Goal: Use online tool/utility: Use online tool/utility

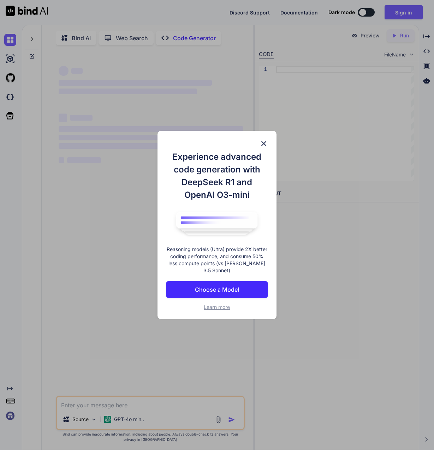
click at [265, 146] on img at bounding box center [263, 143] width 8 height 8
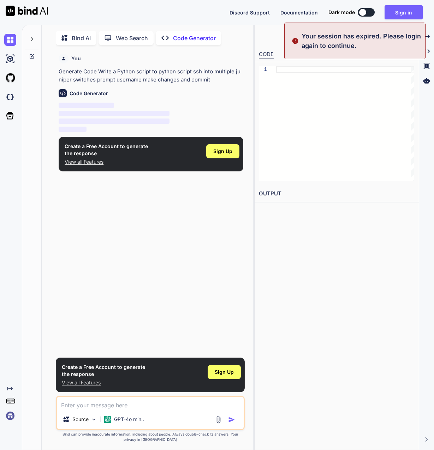
scroll to position [3, 0]
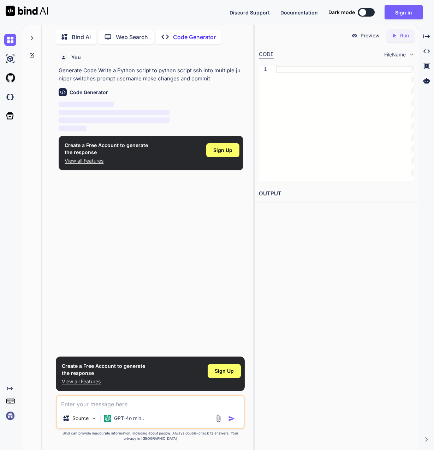
click at [366, 12] on div at bounding box center [362, 12] width 7 height 7
type textarea "x"
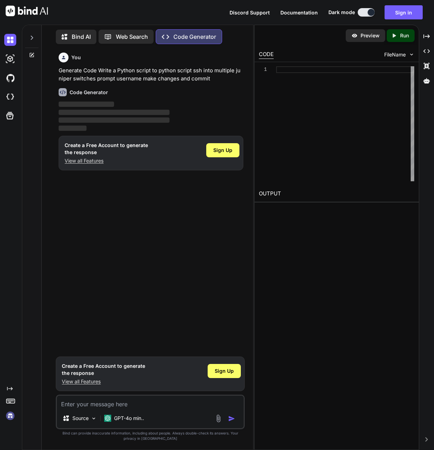
click at [80, 114] on span "‌" at bounding box center [114, 112] width 111 height 5
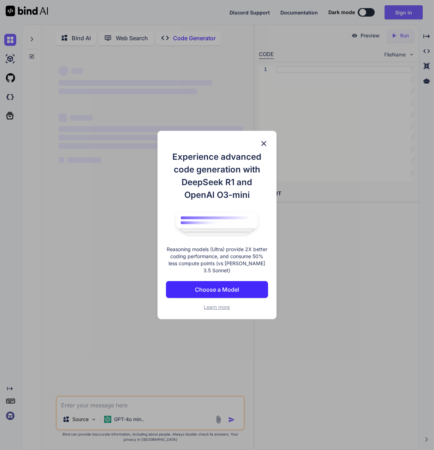
type textarea "x"
click at [263, 148] on img at bounding box center [263, 143] width 8 height 8
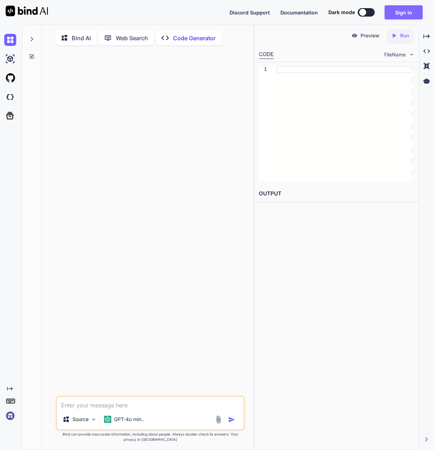
click at [401, 14] on button "Sign in" at bounding box center [403, 12] width 38 height 14
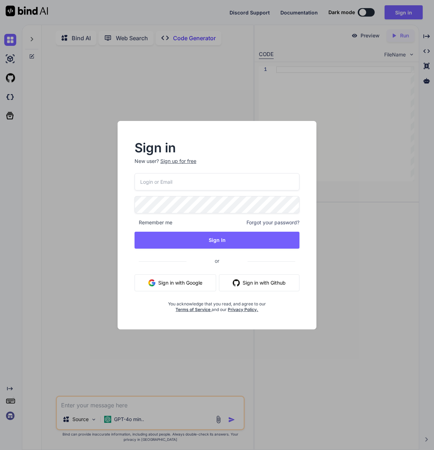
click at [211, 183] on input "email" at bounding box center [216, 181] width 165 height 17
type input "[EMAIL_ADDRESS][DOMAIN_NAME]"
click at [363, 130] on div "Sign in New user? Sign up for free shastacs@gmail.com Remember me Forgot your p…" at bounding box center [217, 225] width 434 height 450
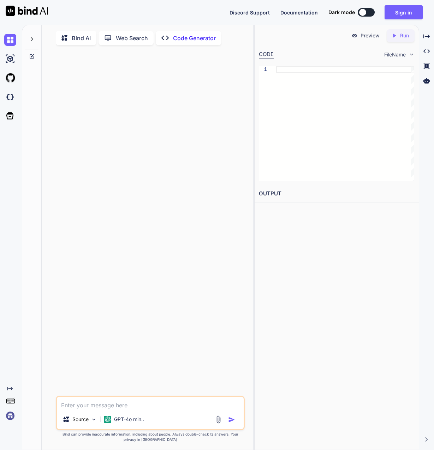
type textarea "x"
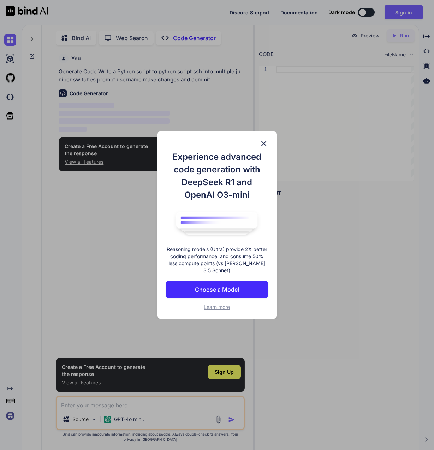
type textarea "x"
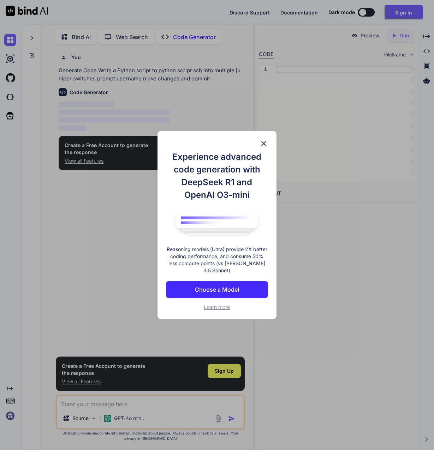
click at [264, 144] on img at bounding box center [263, 143] width 8 height 8
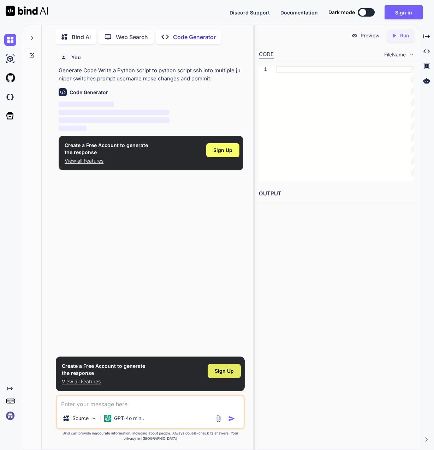
click at [235, 370] on div "Sign Up" at bounding box center [223, 371] width 33 height 14
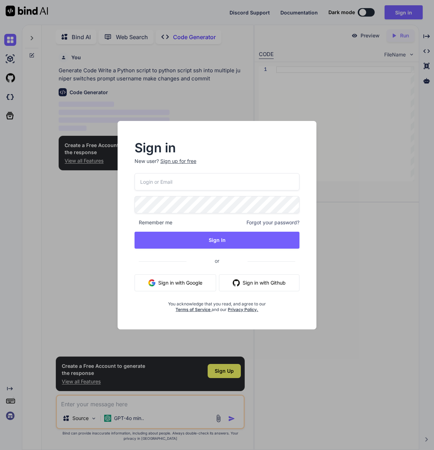
click at [207, 182] on input "email" at bounding box center [216, 181] width 165 height 17
type input "[EMAIL_ADDRESS][DOMAIN_NAME]"
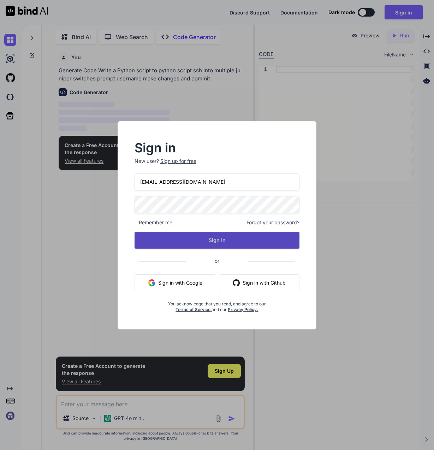
click at [217, 241] on button "Sign In" at bounding box center [216, 240] width 165 height 17
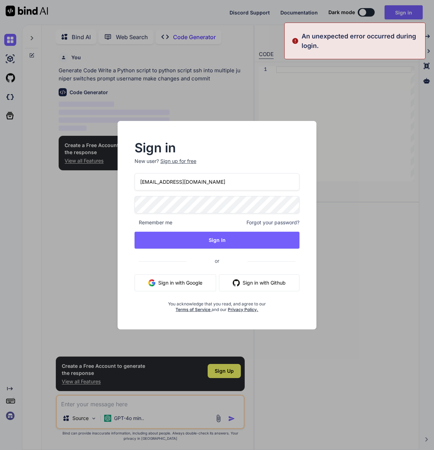
click at [403, 123] on div "Sign in New user? Sign up for free shastacs@gmail.com Remember me Forgot your p…" at bounding box center [217, 225] width 434 height 450
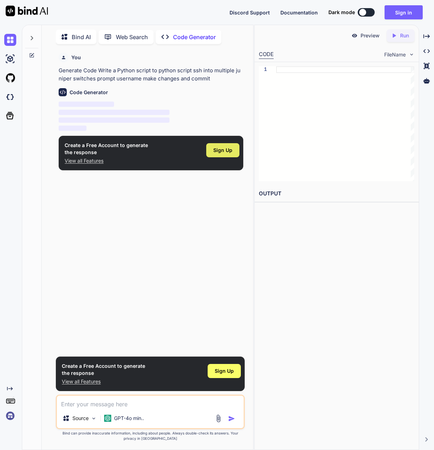
click at [218, 152] on span "Sign Up" at bounding box center [222, 150] width 19 height 7
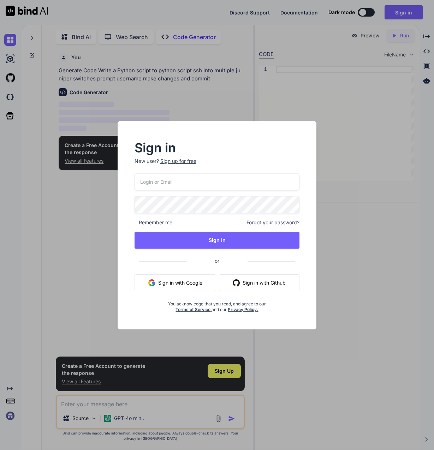
click at [175, 161] on div "Sign up for free" at bounding box center [178, 161] width 36 height 7
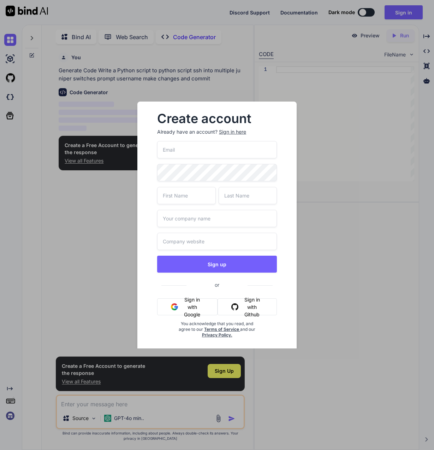
click at [195, 145] on input "email" at bounding box center [217, 149] width 120 height 17
type input "shastacs@gmail.com"
type input "Joshua"
type input "Jones"
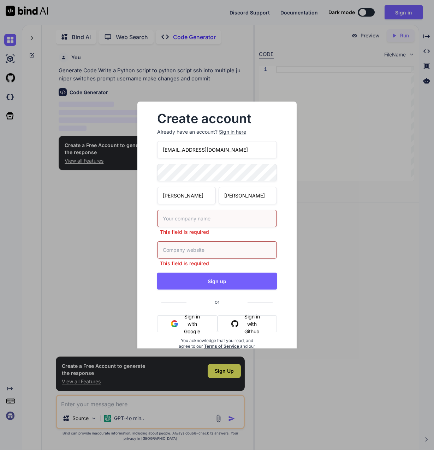
click at [171, 218] on input "text" at bounding box center [217, 218] width 120 height 17
type input "ECS Composites"
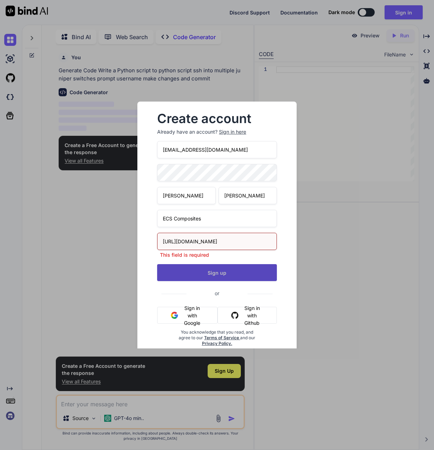
type input "https://www.ecscomposites.com"
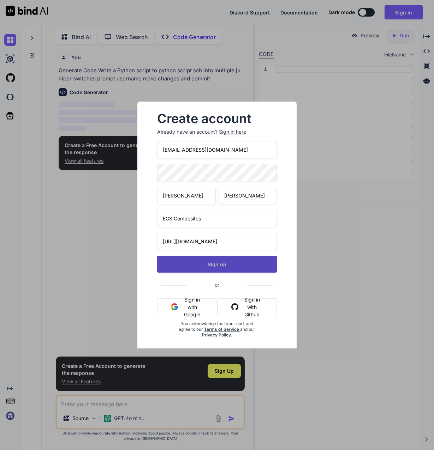
click at [213, 273] on div "shastacs@gmail.com Joshua Jones ECS Composites https://www.ecscomposites.com Si…" at bounding box center [217, 248] width 120 height 214
click at [207, 263] on button "Sign up" at bounding box center [217, 264] width 120 height 17
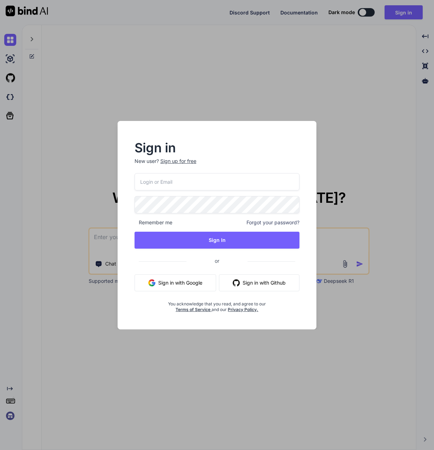
click at [207, 180] on input "email" at bounding box center [216, 181] width 165 height 17
type input "shastacs@gmail.com"
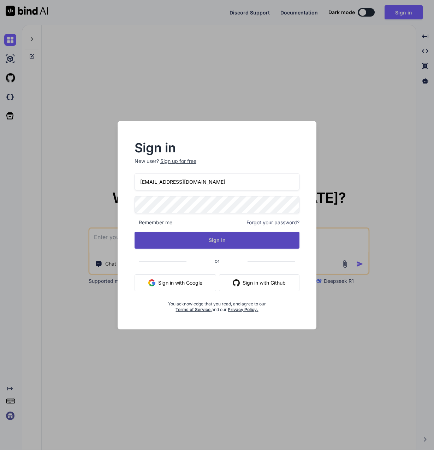
click at [225, 244] on button "Sign In" at bounding box center [216, 240] width 165 height 17
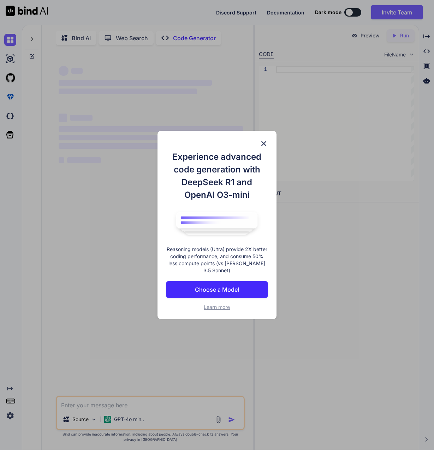
scroll to position [3, 0]
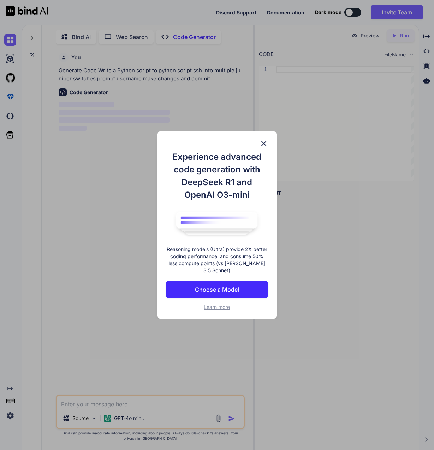
click at [263, 148] on img at bounding box center [263, 143] width 8 height 8
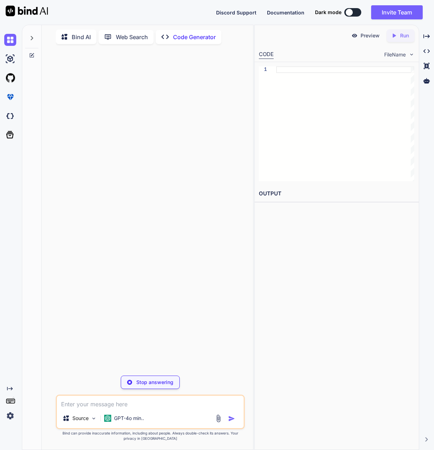
click at [187, 37] on p "Code Generator" at bounding box center [194, 37] width 43 height 8
type textarea "x"
drag, startPoint x: 337, startPoint y: 109, endPoint x: 334, endPoint y: 102, distance: 7.4
click at [337, 109] on div at bounding box center [345, 123] width 138 height 115
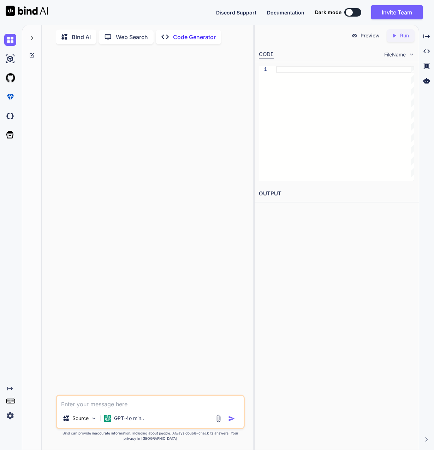
click at [86, 60] on div at bounding box center [150, 222] width 187 height 345
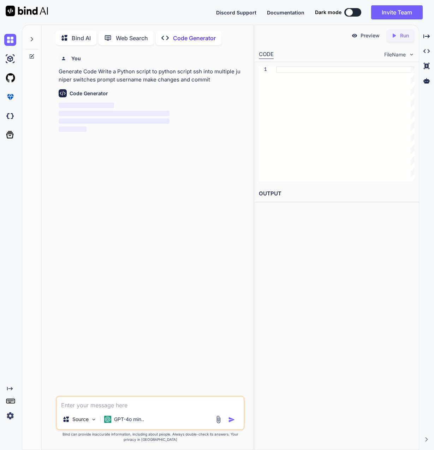
scroll to position [3, 0]
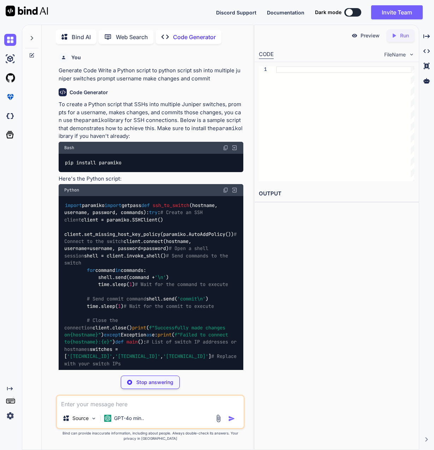
type textarea "x"
type textarea "pip install paramiko"
type textarea "x"
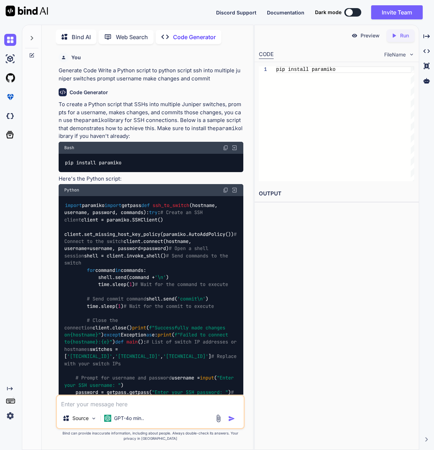
click at [350, 13] on div at bounding box center [348, 12] width 7 height 7
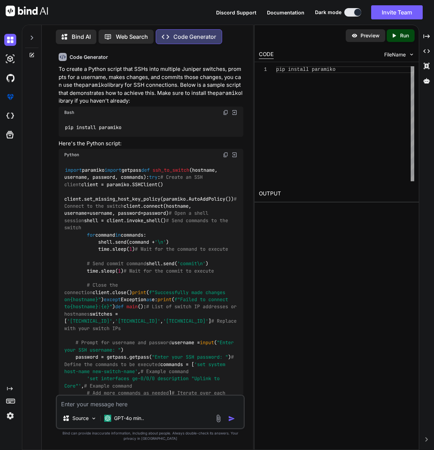
scroll to position [0, 0]
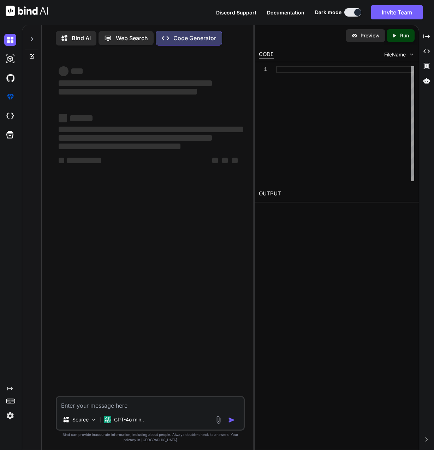
scroll to position [3, 0]
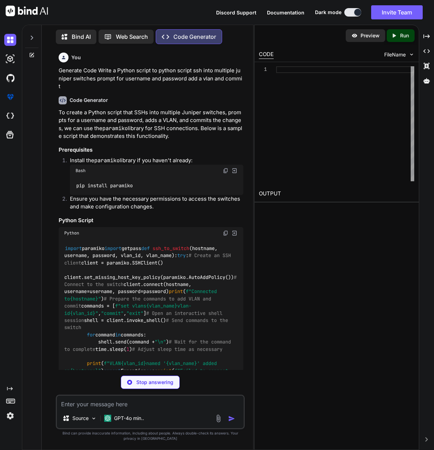
scroll to position [0, 0]
type textarea "x"
type textarea "pip install paramiko"
type textarea "x"
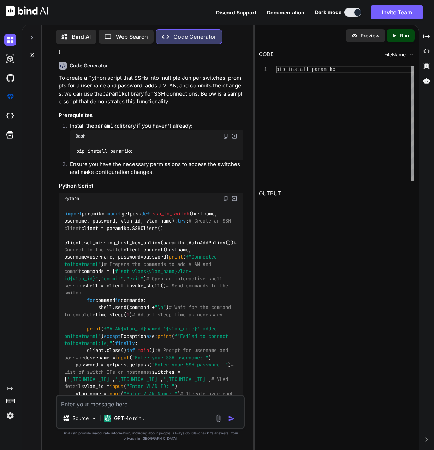
scroll to position [0, 0]
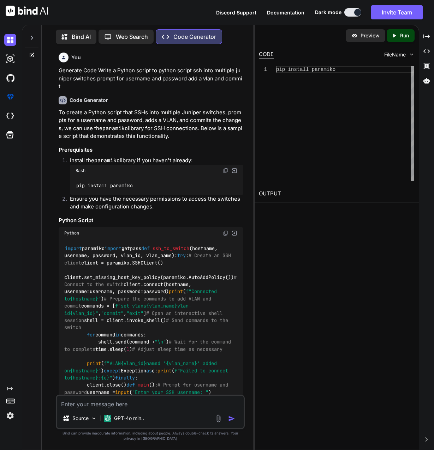
click at [225, 230] on img at bounding box center [226, 233] width 6 height 6
click at [226, 230] on img at bounding box center [226, 233] width 6 height 6
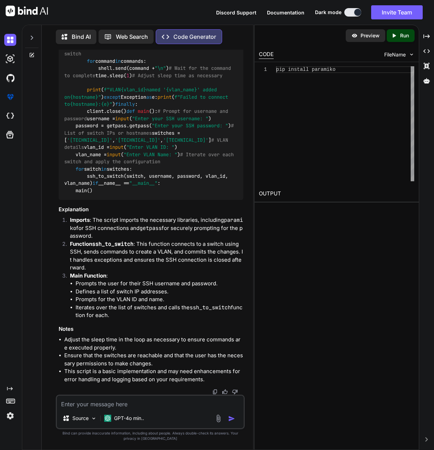
scroll to position [496, 0]
click at [371, 393] on div "Preview Created with Pixso. Run CODE FileName 1 pip install paramiko pip instal…" at bounding box center [336, 237] width 165 height 425
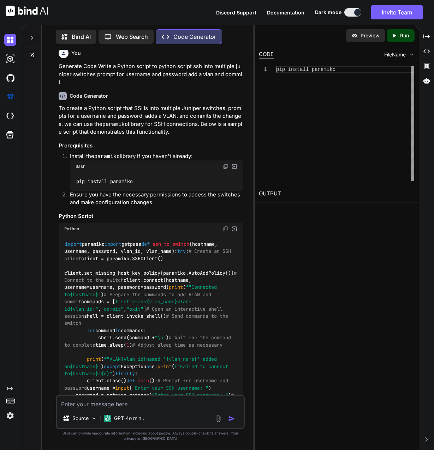
scroll to position [0, 0]
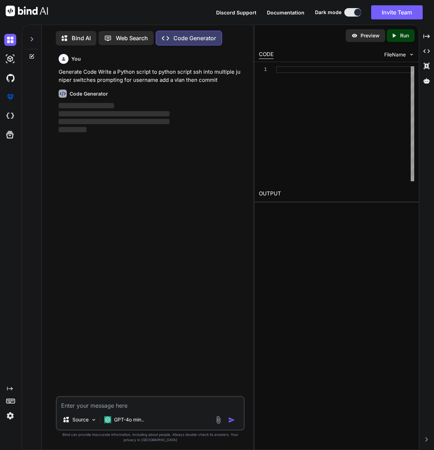
scroll to position [3, 0]
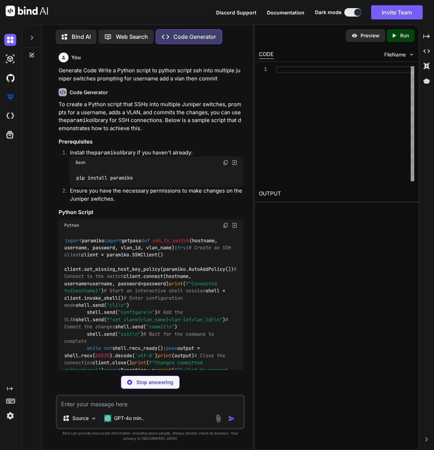
type textarea "x"
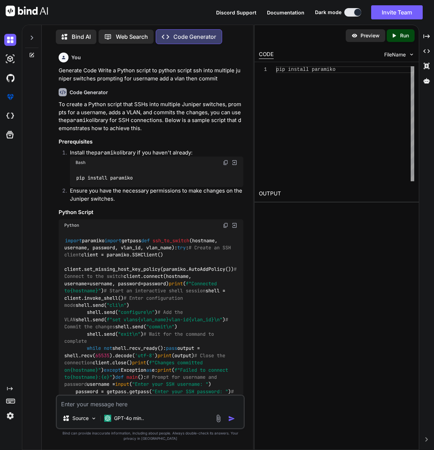
click at [227, 225] on img at bounding box center [226, 226] width 6 height 6
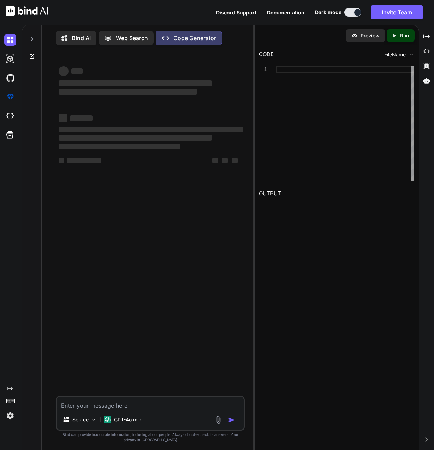
type textarea "x"
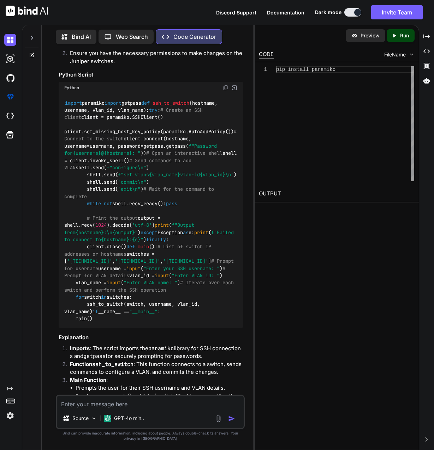
scroll to position [138, 0]
click at [222, 89] on div "Python" at bounding box center [151, 87] width 185 height 12
click at [227, 86] on img at bounding box center [226, 88] width 6 height 6
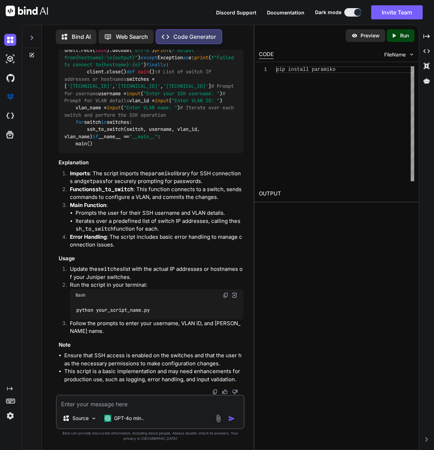
scroll to position [361, 0]
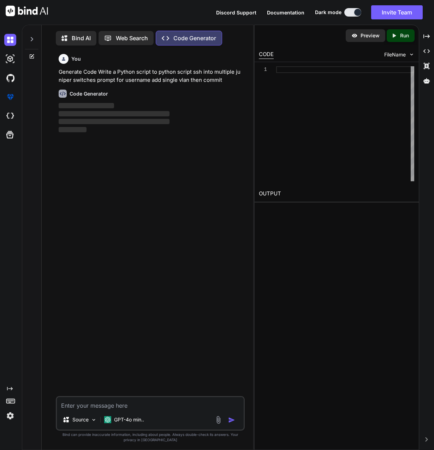
scroll to position [3, 0]
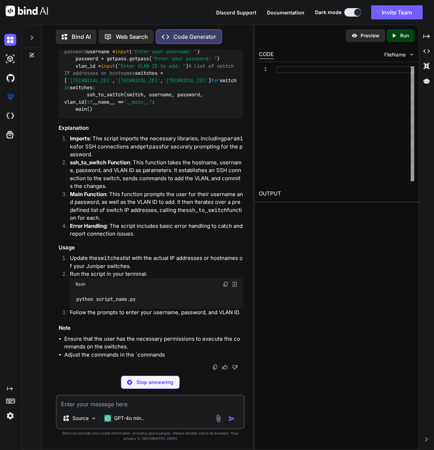
type textarea "x"
type textarea "pip install paramiko"
type textarea "x"
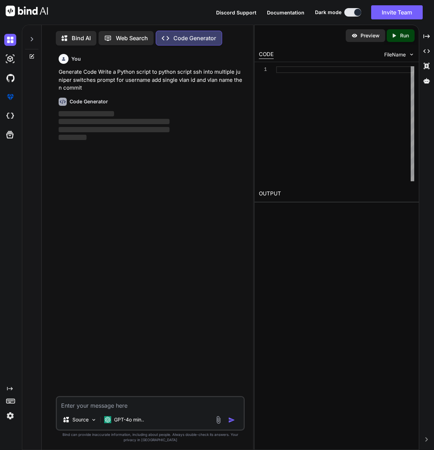
scroll to position [3, 0]
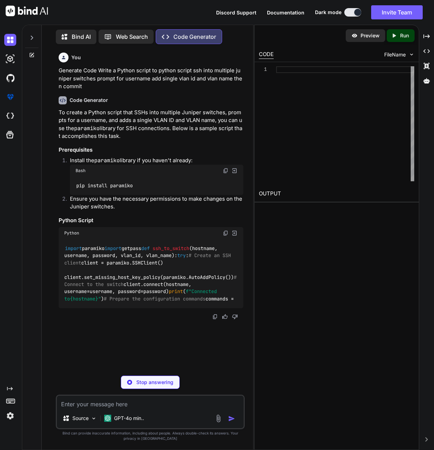
scroll to position [29, 0]
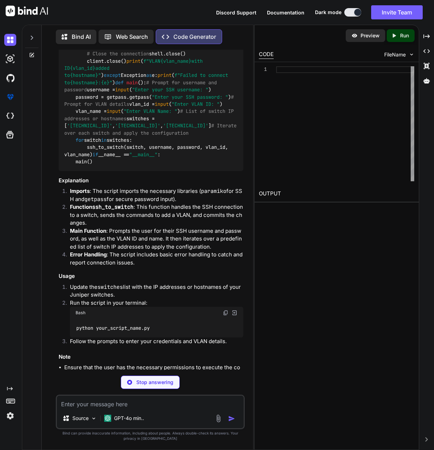
type textarea "x"
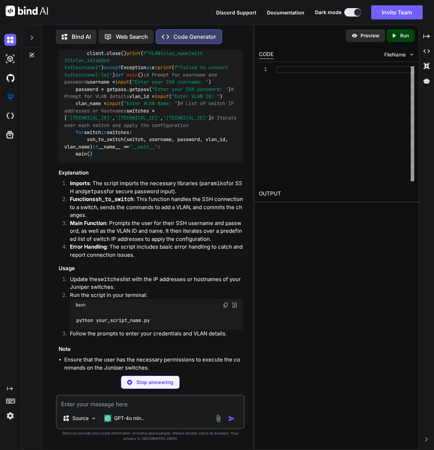
type textarea "pip install paramiko"
type textarea "x"
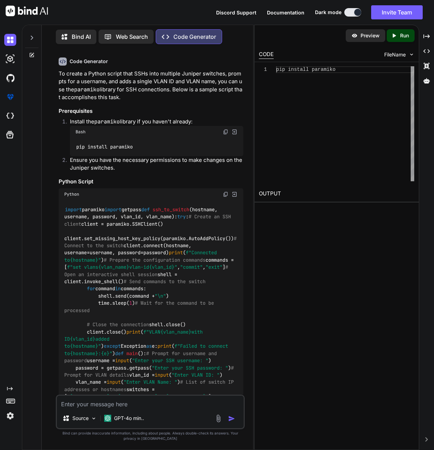
scroll to position [38, 0]
click at [224, 195] on img at bounding box center [226, 195] width 6 height 6
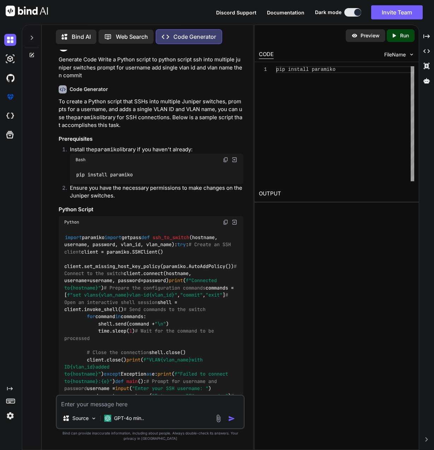
scroll to position [3, 0]
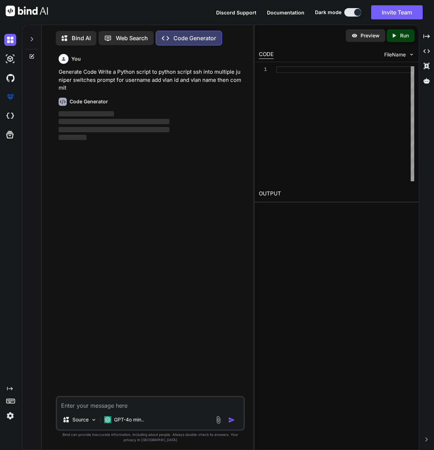
scroll to position [3, 0]
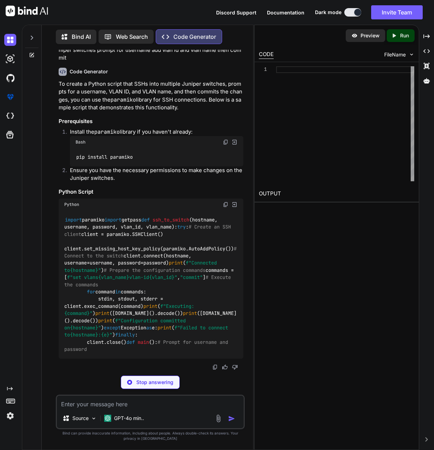
scroll to position [125, 0]
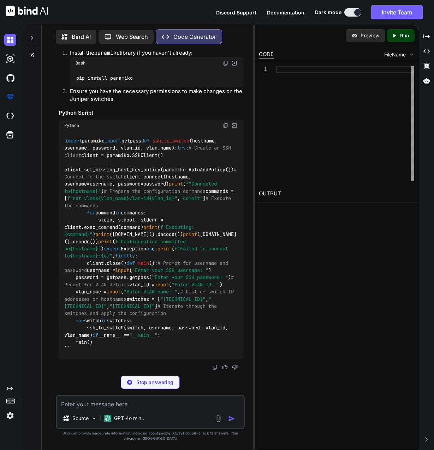
click at [224, 123] on img at bounding box center [226, 126] width 6 height 6
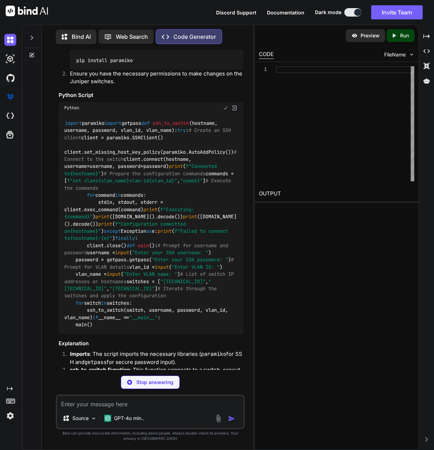
type textarea "x"
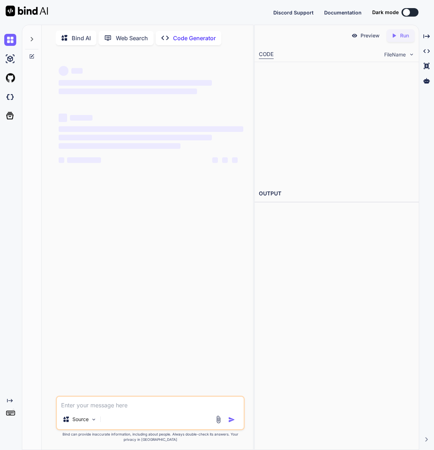
type textarea "x"
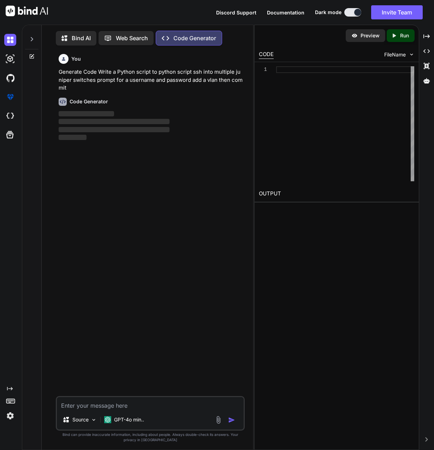
scroll to position [3, 0]
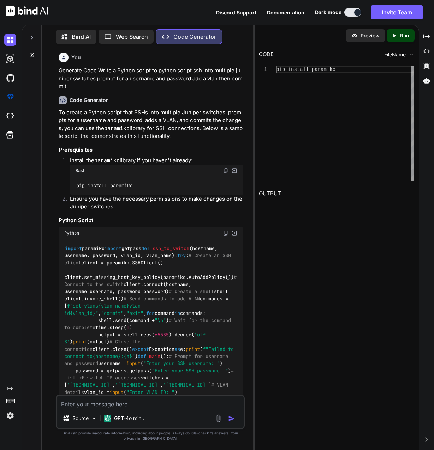
click at [187, 244] on div "import paramiko import getpass def ssh_to_switch ( hostname, username, password…" at bounding box center [151, 342] width 185 height 206
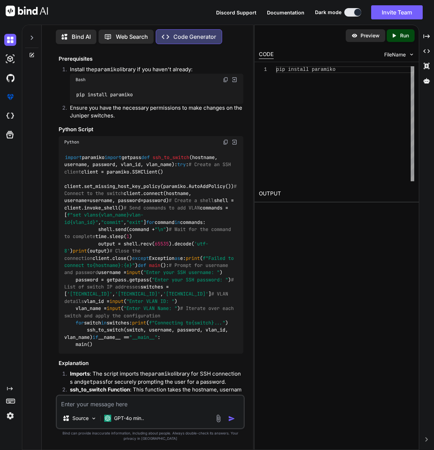
scroll to position [91, 0]
click at [222, 142] on div "Python" at bounding box center [151, 143] width 185 height 12
click at [224, 143] on img at bounding box center [226, 143] width 6 height 6
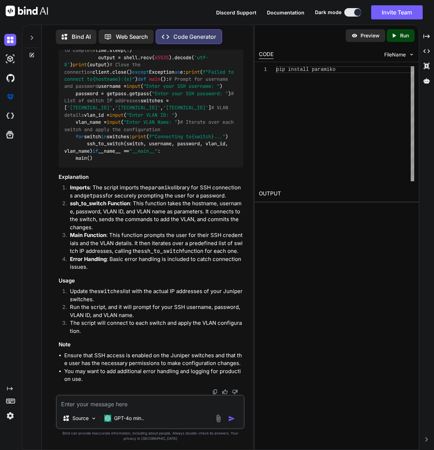
scroll to position [505, 0]
click at [333, 259] on div "Preview Created with Pixso. Run CODE FileName 1 pip install paramiko OUTPUT" at bounding box center [336, 237] width 165 height 425
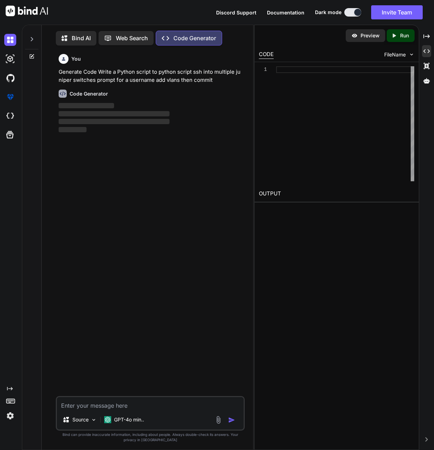
scroll to position [3, 0]
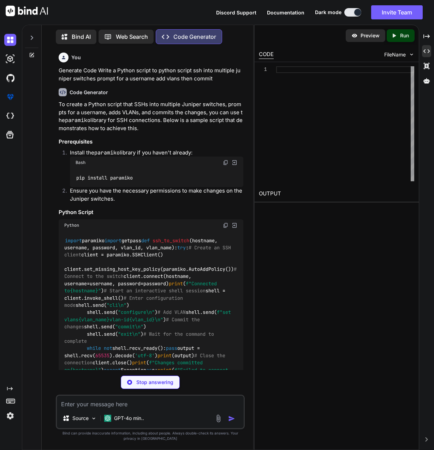
type textarea "x"
type textarea "pip install paramiko"
type textarea "x"
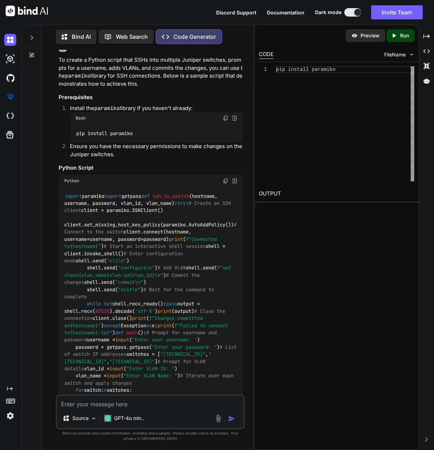
scroll to position [44, 0]
click at [225, 182] on img at bounding box center [226, 182] width 6 height 6
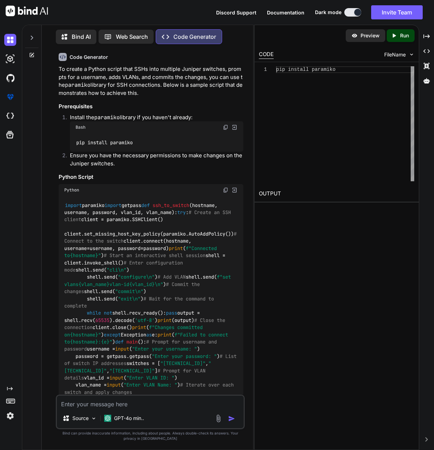
scroll to position [32, 0]
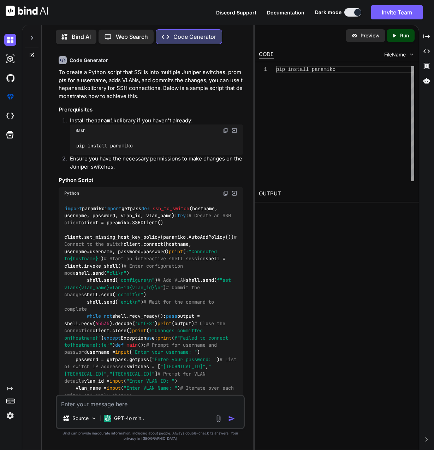
click at [224, 194] on img at bounding box center [226, 194] width 6 height 6
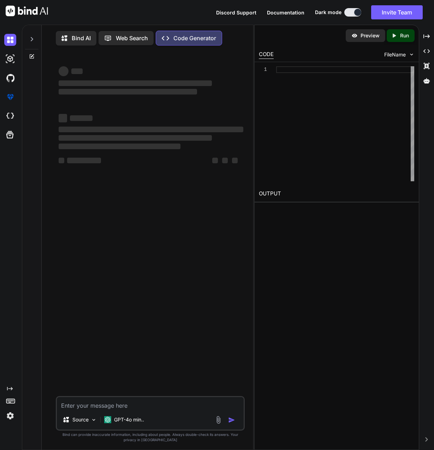
type textarea "x"
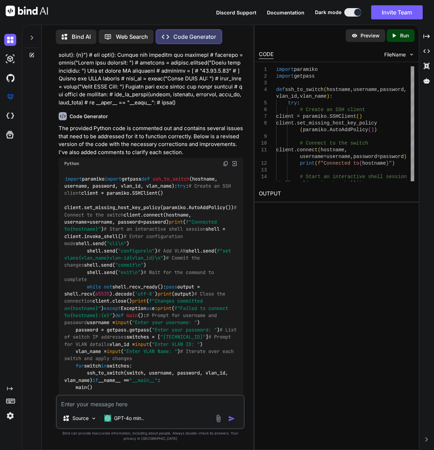
scroll to position [119, 0]
click at [224, 164] on img at bounding box center [226, 164] width 6 height 6
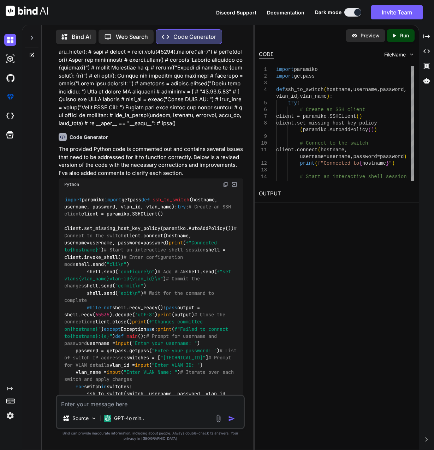
scroll to position [96, 0]
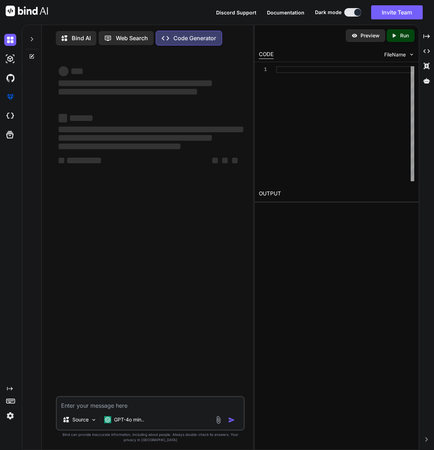
scroll to position [3, 0]
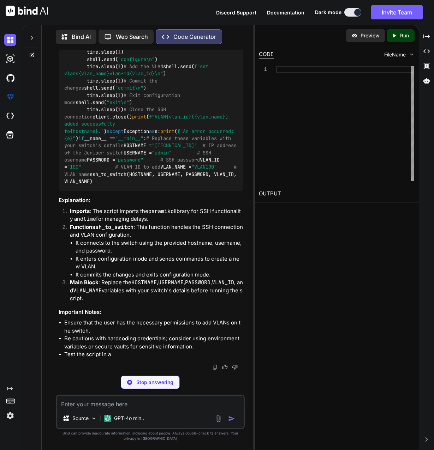
type textarea "x"
type textarea "pip install paramiko"
type textarea "x"
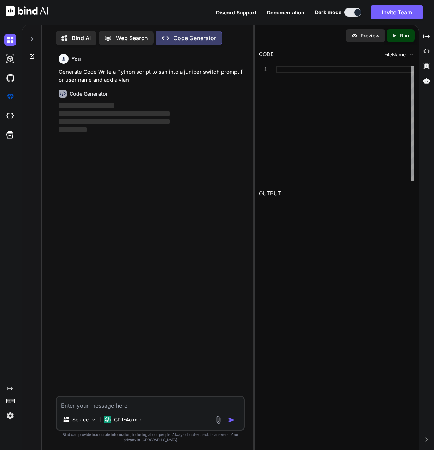
scroll to position [3, 0]
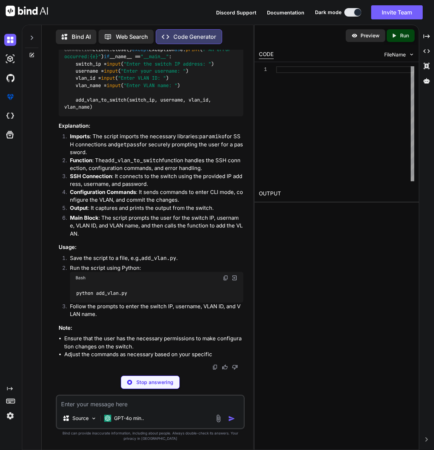
type textarea "x"
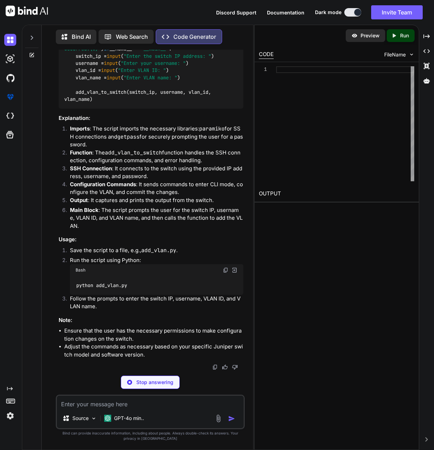
type textarea "pip install paramiko"
type textarea "x"
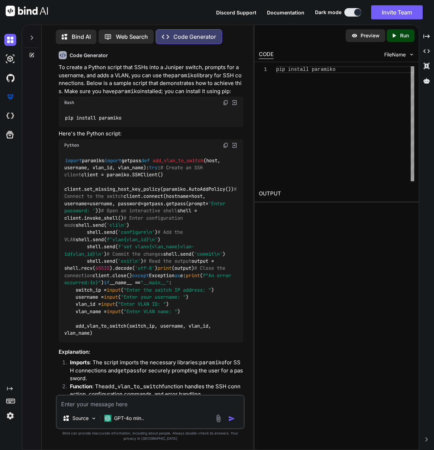
scroll to position [37, 0]
click at [226, 147] on img at bounding box center [226, 146] width 6 height 6
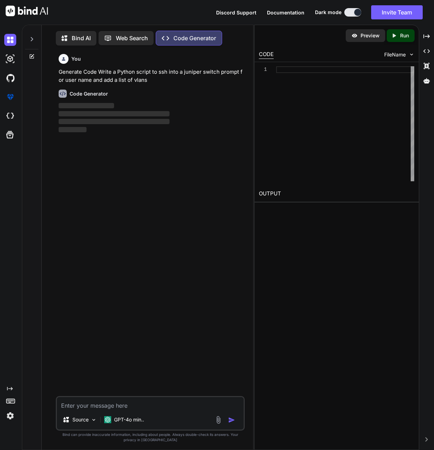
scroll to position [3, 0]
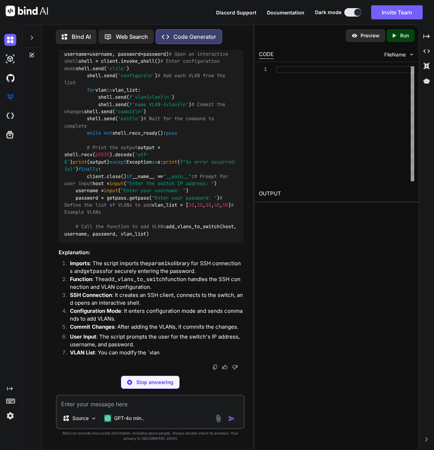
scroll to position [362, 0]
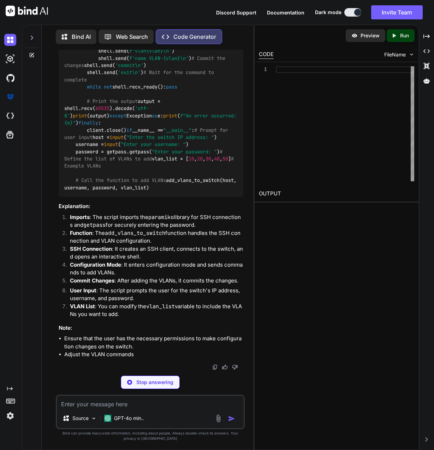
type textarea "x"
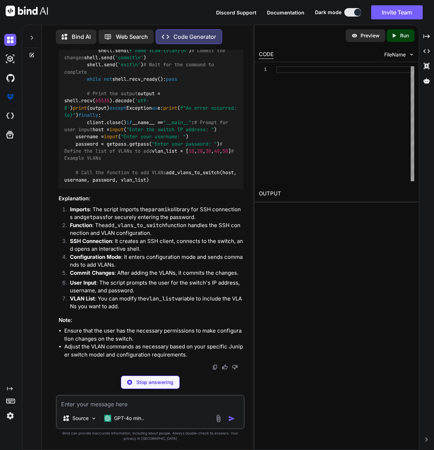
type textarea "pip install paramiko"
type textarea "x"
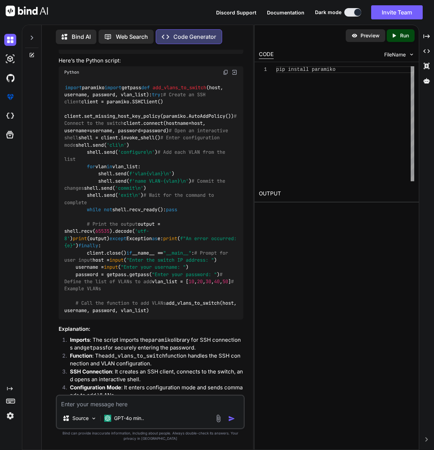
scroll to position [114, 0]
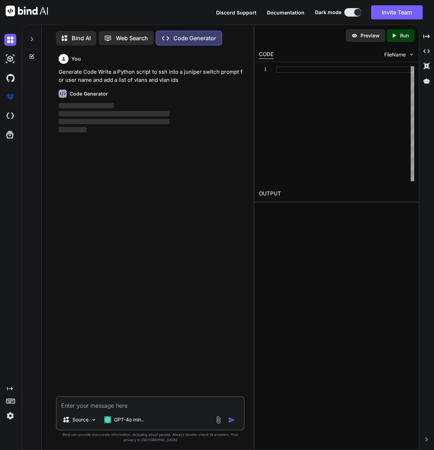
scroll to position [3, 0]
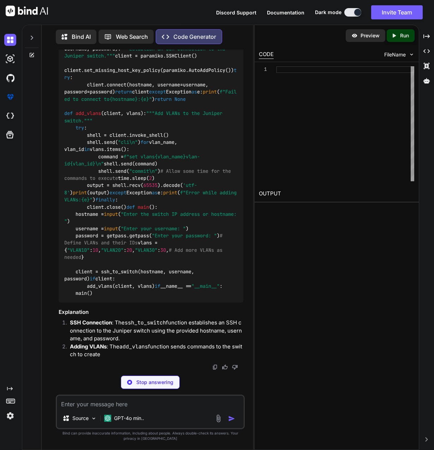
scroll to position [346, 0]
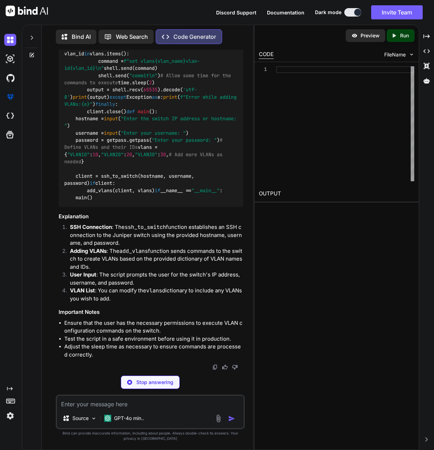
type textarea "x"
type textarea "pip install paramiko"
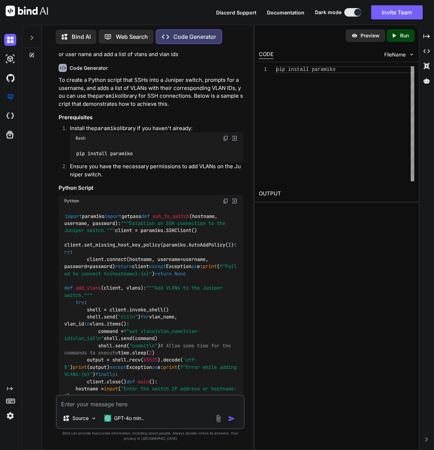
scroll to position [0, 0]
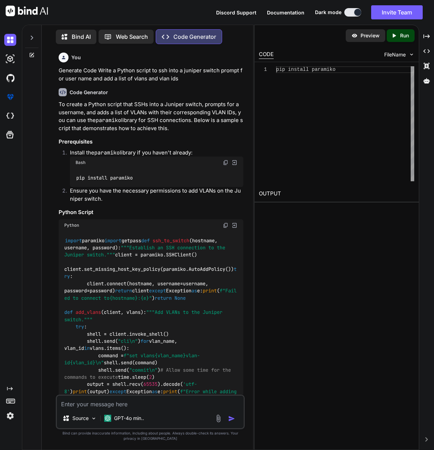
click at [224, 226] on img at bounding box center [226, 226] width 6 height 6
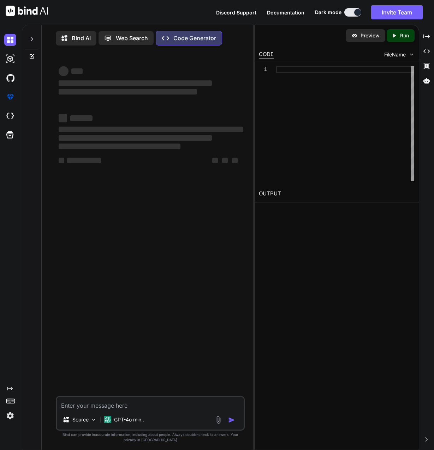
type textarea "x"
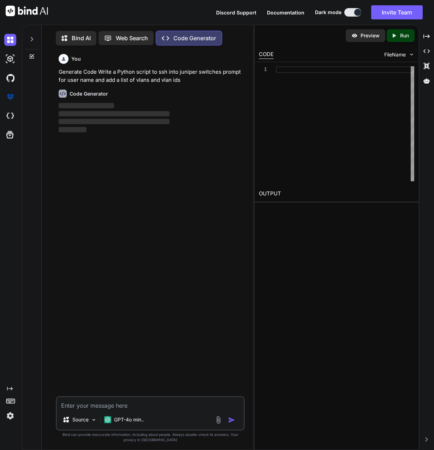
scroll to position [3, 0]
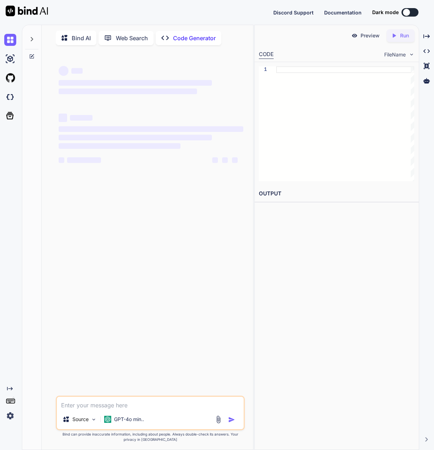
type textarea "x"
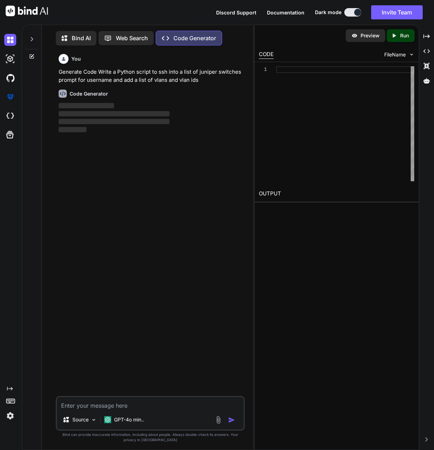
scroll to position [3, 0]
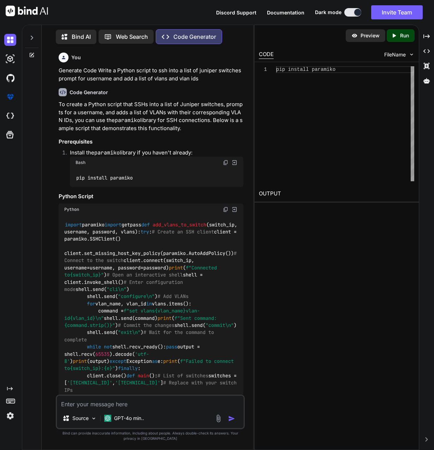
click at [223, 209] on img at bounding box center [226, 210] width 6 height 6
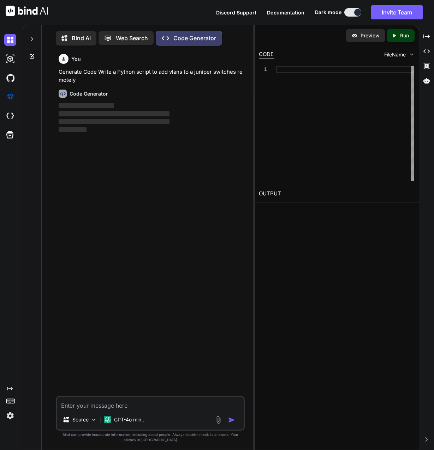
scroll to position [3, 0]
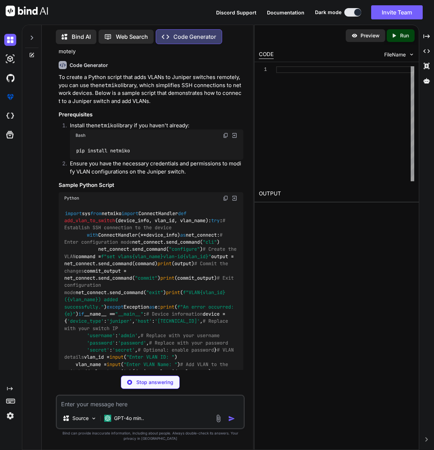
type textarea "x"
type textarea "pip install netmiko"
type textarea "x"
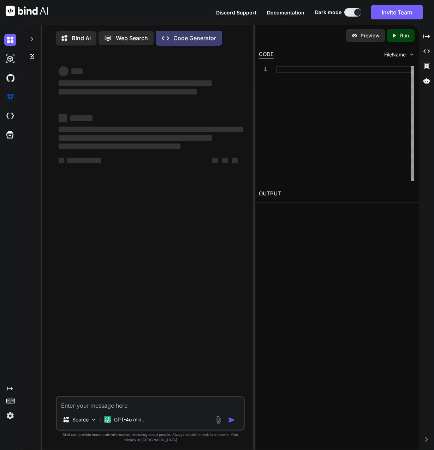
scroll to position [3, 0]
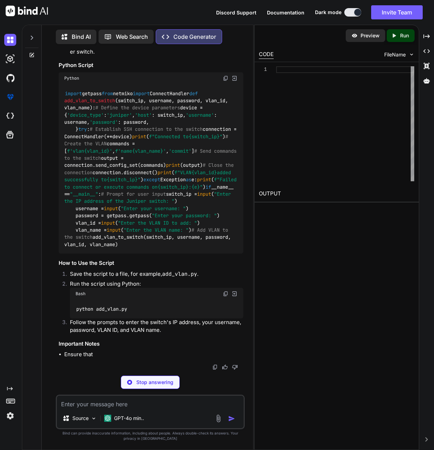
scroll to position [157, 0]
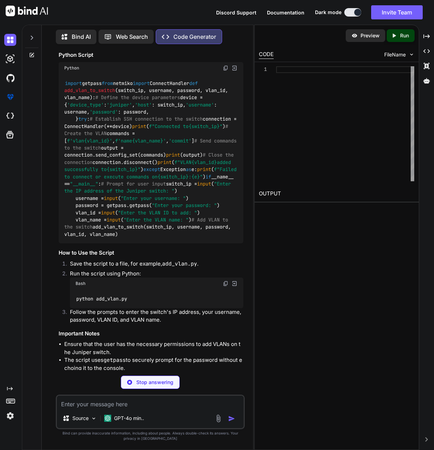
type textarea "x"
type textarea "pip install netmiko"
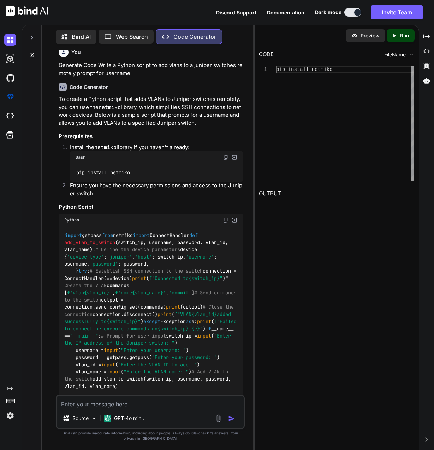
scroll to position [0, 0]
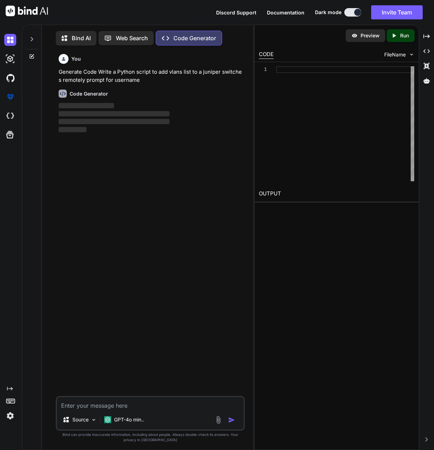
scroll to position [3, 0]
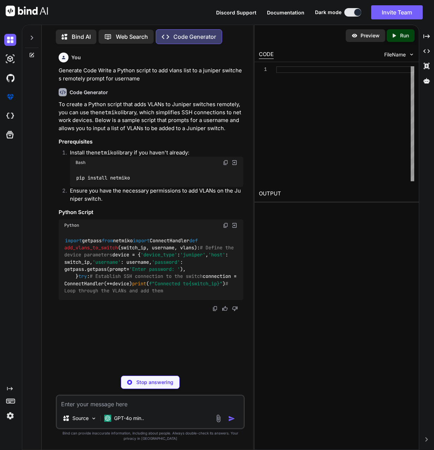
scroll to position [1, 0]
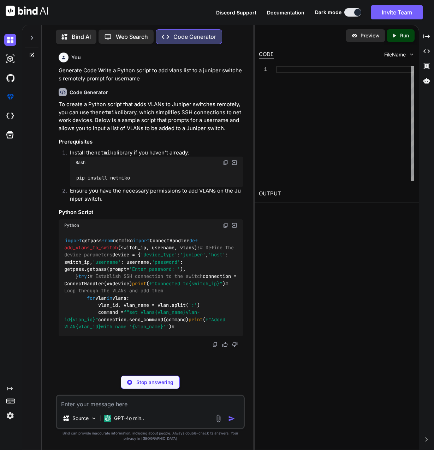
click at [275, 274] on div "Preview Created with Pixso. Run CODE FileName 1 OUTPUT" at bounding box center [336, 237] width 165 height 425
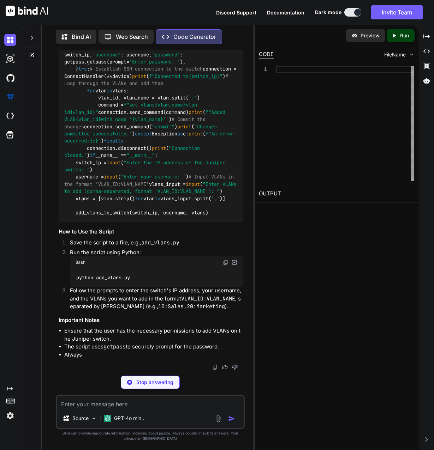
type textarea "x"
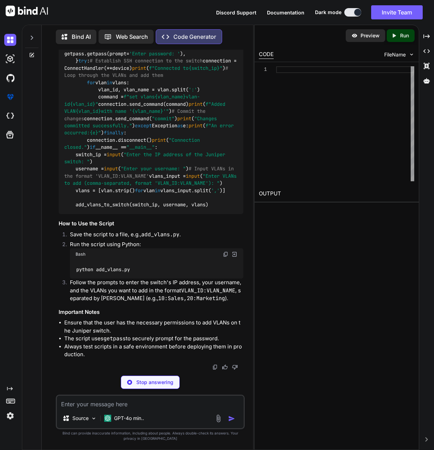
type textarea "pip install netmiko"
type textarea "x"
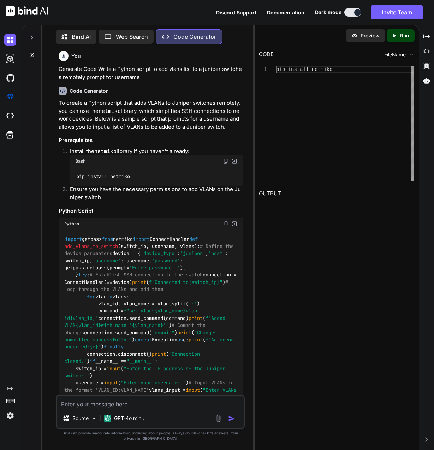
scroll to position [0, 0]
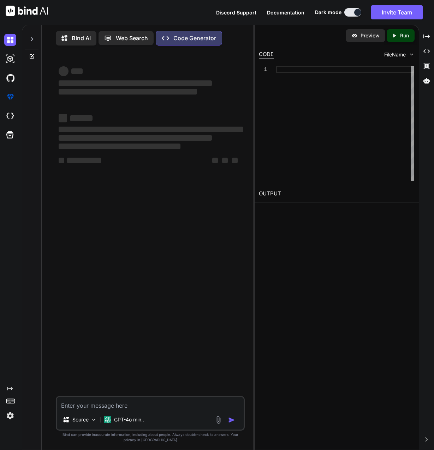
scroll to position [3, 0]
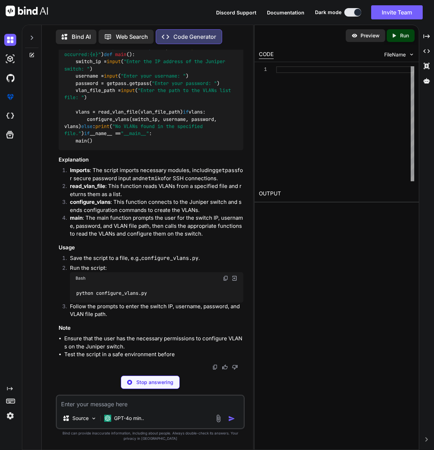
scroll to position [421, 0]
type textarea "x"
type textarea "pip install netmiko"
type textarea "x"
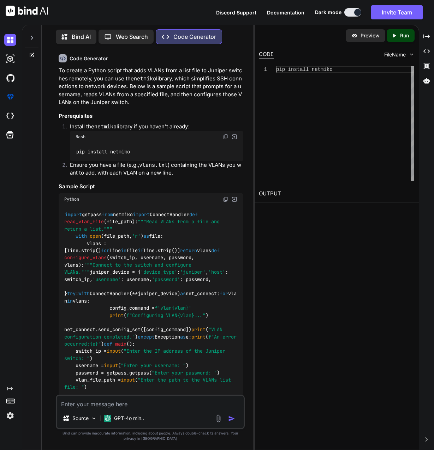
scroll to position [0, 0]
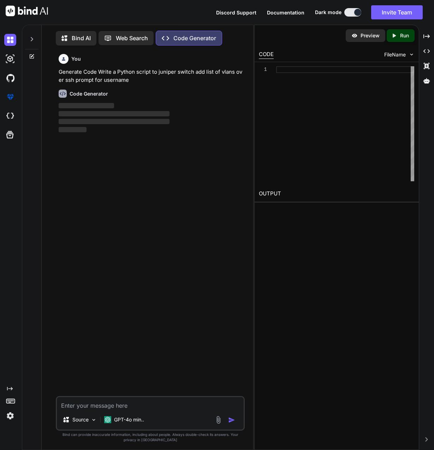
scroll to position [3, 0]
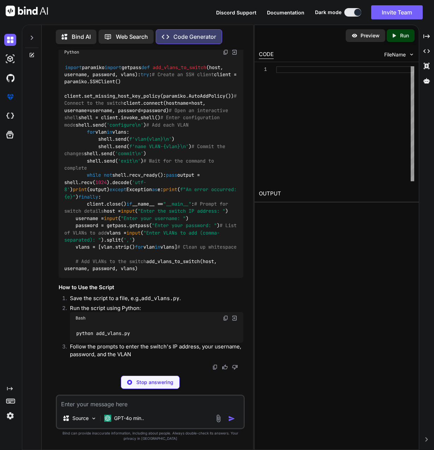
scroll to position [344, 0]
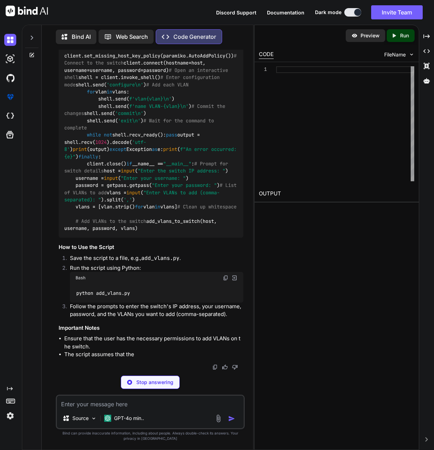
type textarea "x"
type textarea "pip install paramiko"
type textarea "x"
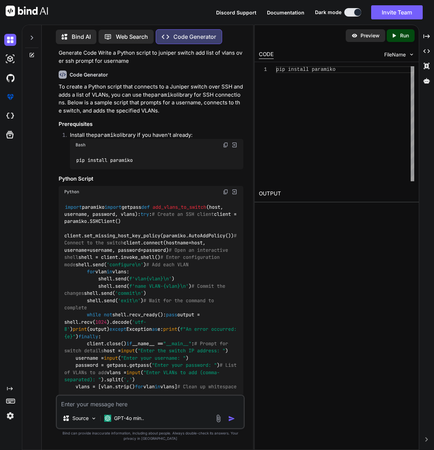
scroll to position [0, 0]
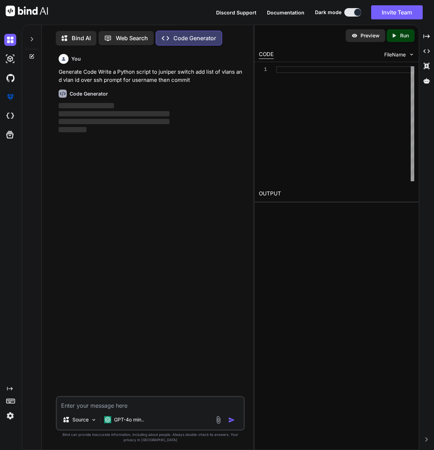
scroll to position [3, 0]
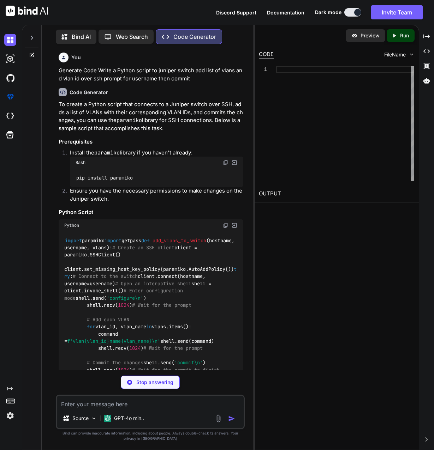
type textarea "x"
type textarea "pip install paramiko"
type textarea "x"
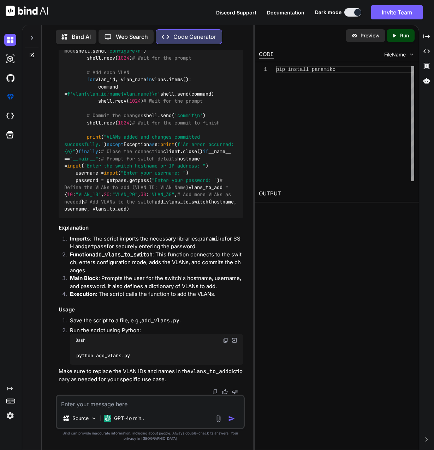
scroll to position [295, 0]
drag, startPoint x: 183, startPoint y: 265, endPoint x: 151, endPoint y: 303, distance: 49.3
click at [151, 218] on div "import paramiko import getpass def add_vlans_to_switch ( hostname, username, vl…" at bounding box center [151, 101] width 185 height 234
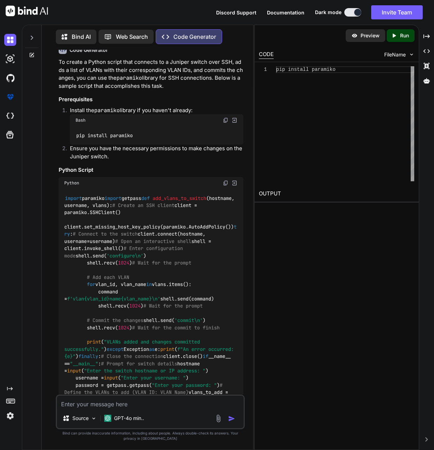
scroll to position [42, 0]
click at [224, 186] on img at bounding box center [226, 184] width 6 height 6
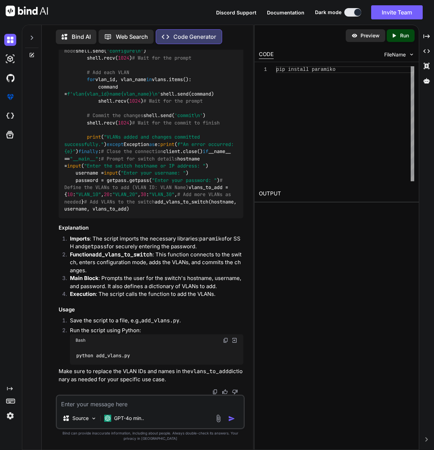
scroll to position [349, 0]
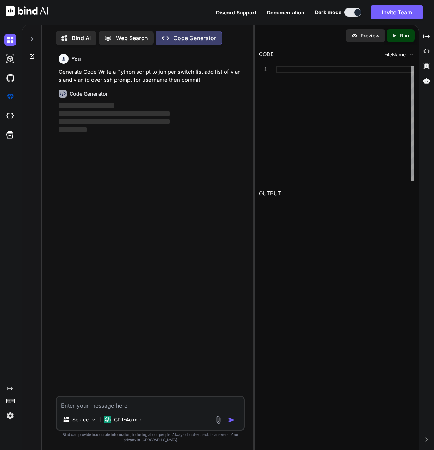
scroll to position [3, 0]
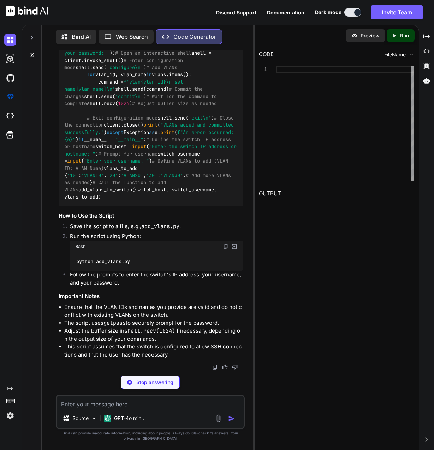
type textarea "x"
type textarea "pip install paramiko"
type textarea "x"
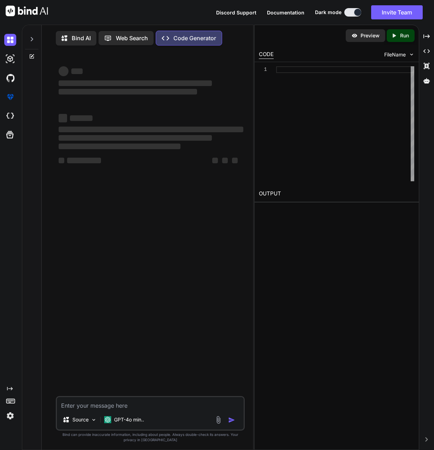
scroll to position [3, 0]
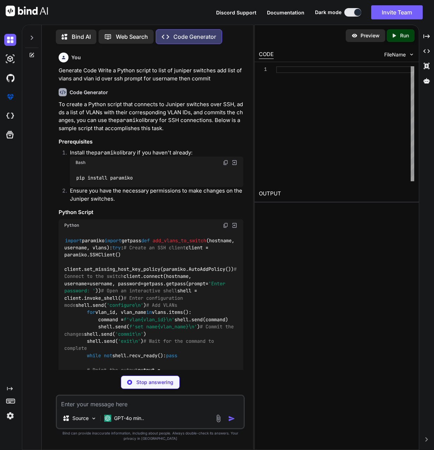
type textarea "x"
type textarea "pip install paramiko"
type textarea "x"
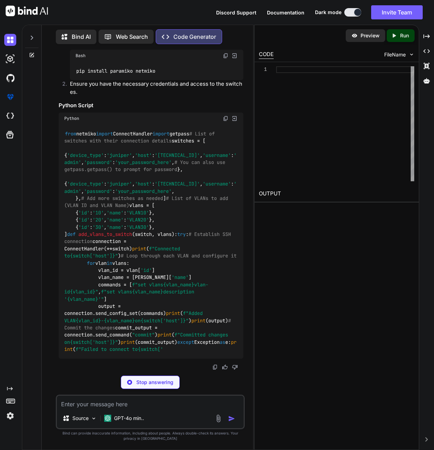
scroll to position [183, 0]
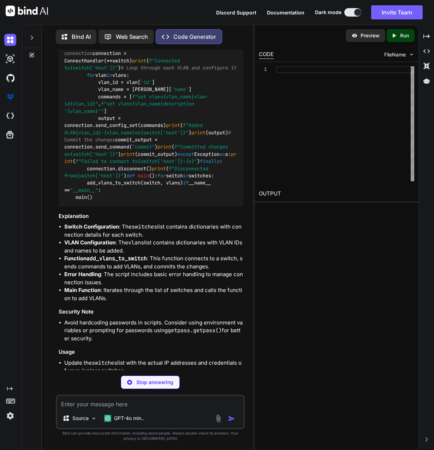
type textarea "x"
type textarea "pip install paramiko netmiko"
type textarea "x"
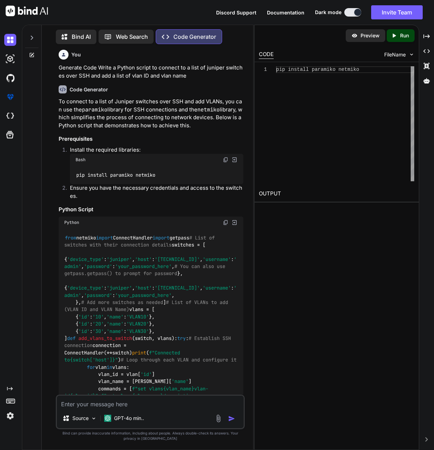
scroll to position [0, 0]
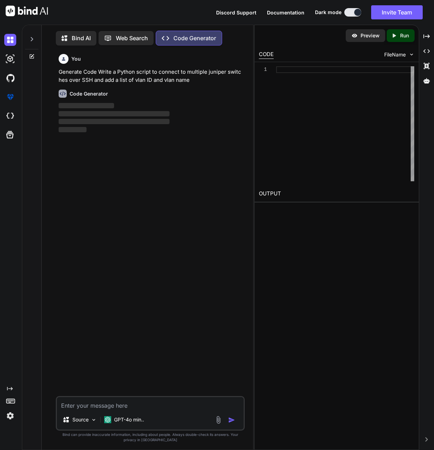
scroll to position [3, 0]
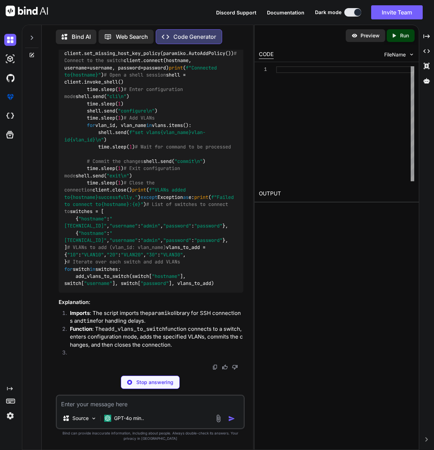
scroll to position [298, 0]
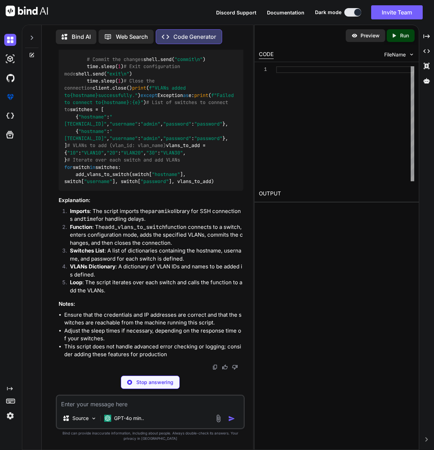
type textarea "x"
type textarea "pip install paramiko"
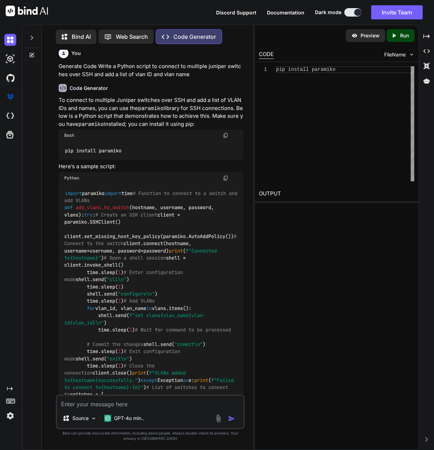
scroll to position [0, 0]
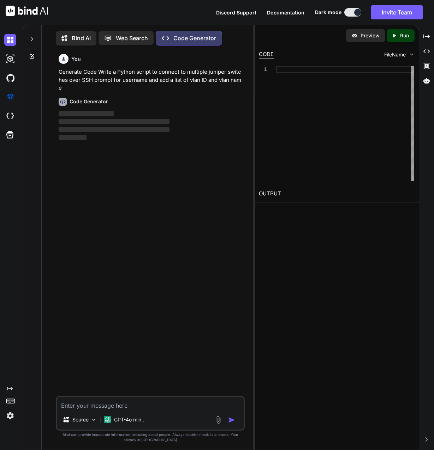
scroll to position [3, 0]
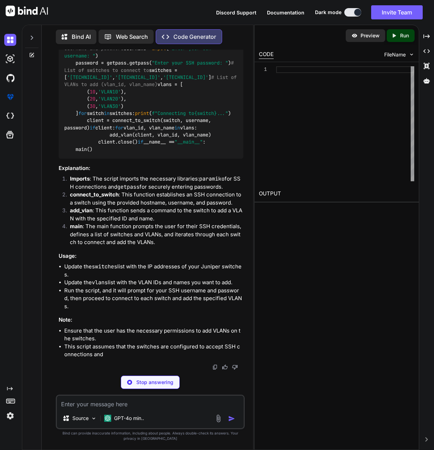
type textarea "x"
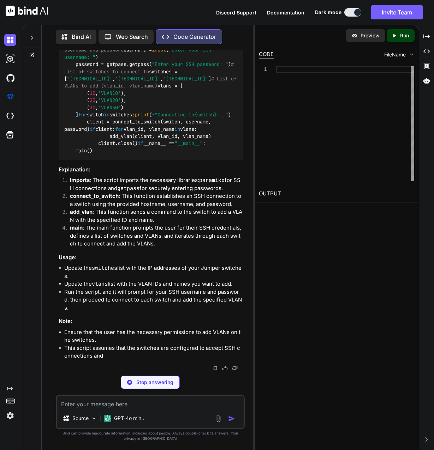
type textarea "pip install paramiko"
type textarea "x"
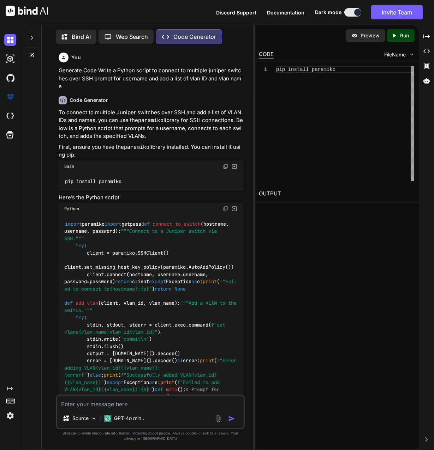
scroll to position [0, 0]
click at [225, 206] on img at bounding box center [226, 209] width 6 height 6
drag, startPoint x: 325, startPoint y: 242, endPoint x: 337, endPoint y: 272, distance: 32.6
click at [325, 242] on div "Preview Created with Pixso. Run CODE FileName 1 pip install paramiko pip instal…" at bounding box center [336, 237] width 165 height 425
